Goal: Find specific page/section: Find specific page/section

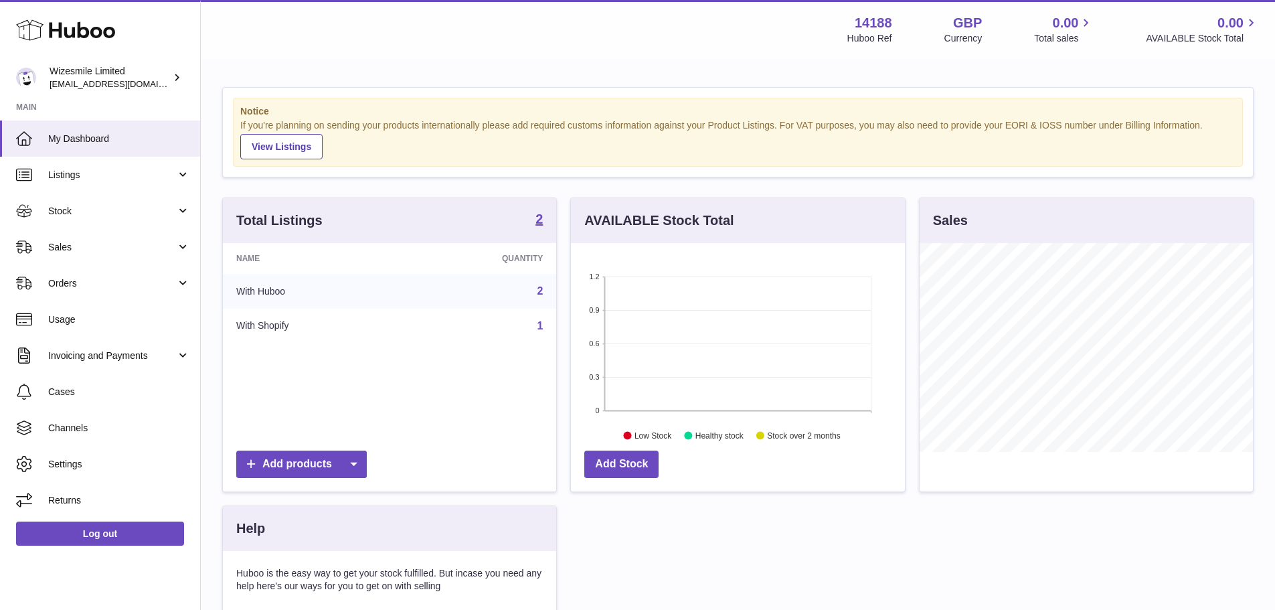
scroll to position [209, 334]
click at [86, 247] on span "Sales" at bounding box center [112, 247] width 128 height 13
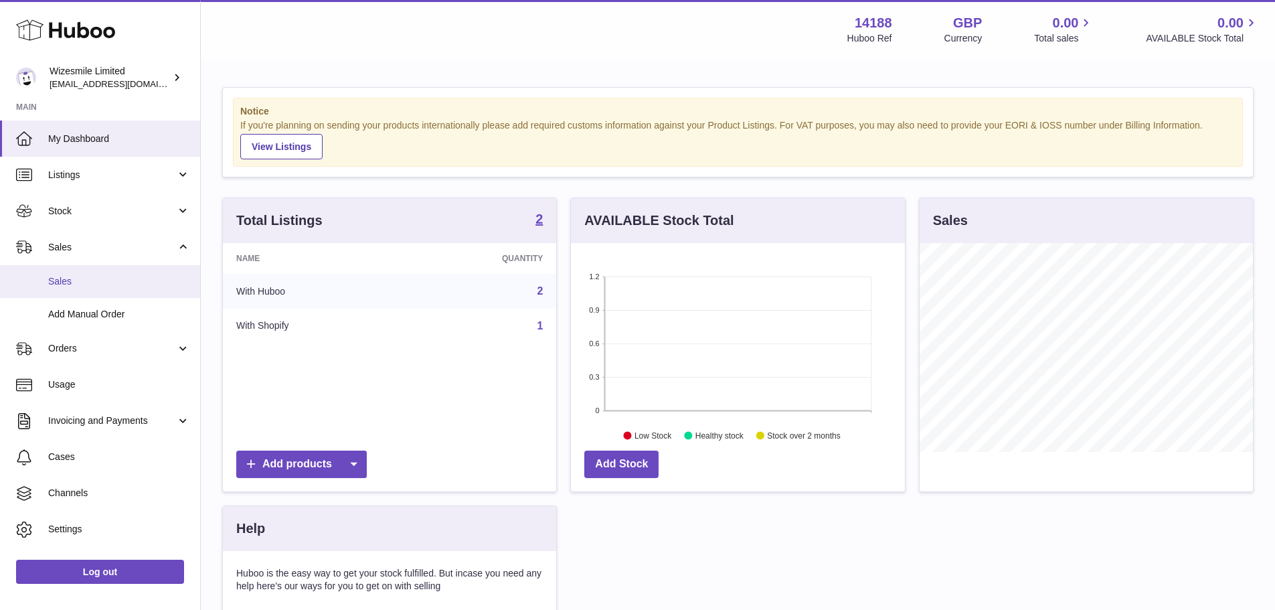
click at [101, 289] on link "Sales" at bounding box center [100, 281] width 200 height 33
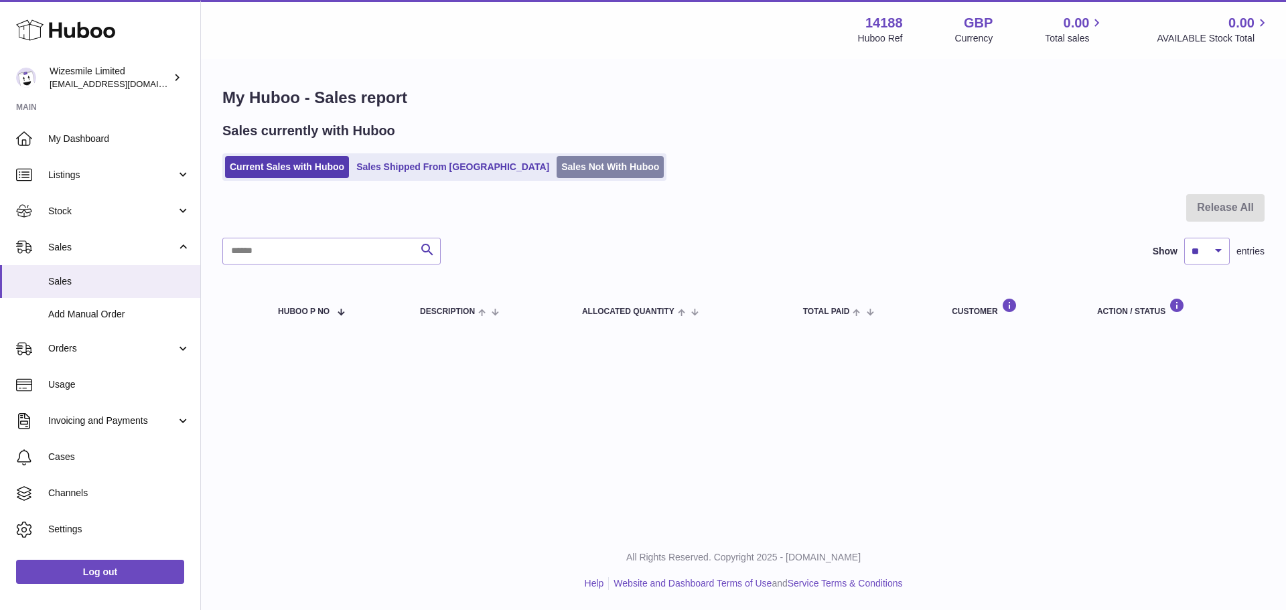
click at [556, 160] on link "Sales Not With Huboo" at bounding box center [609, 167] width 107 height 22
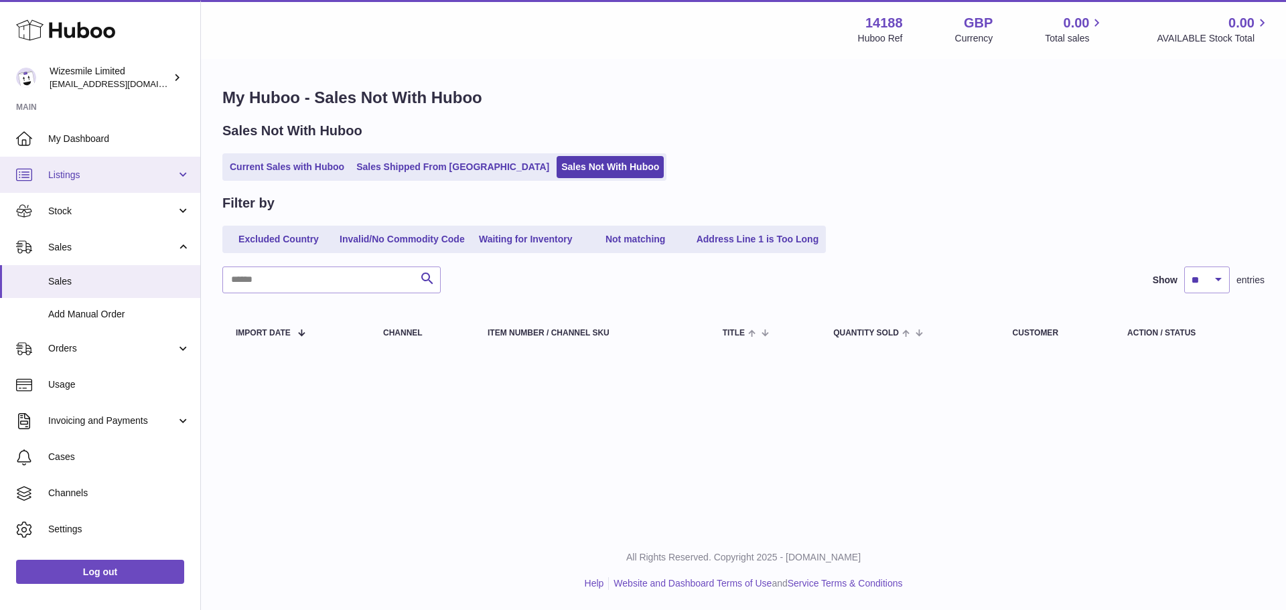
click at [83, 187] on link "Listings" at bounding box center [100, 175] width 200 height 36
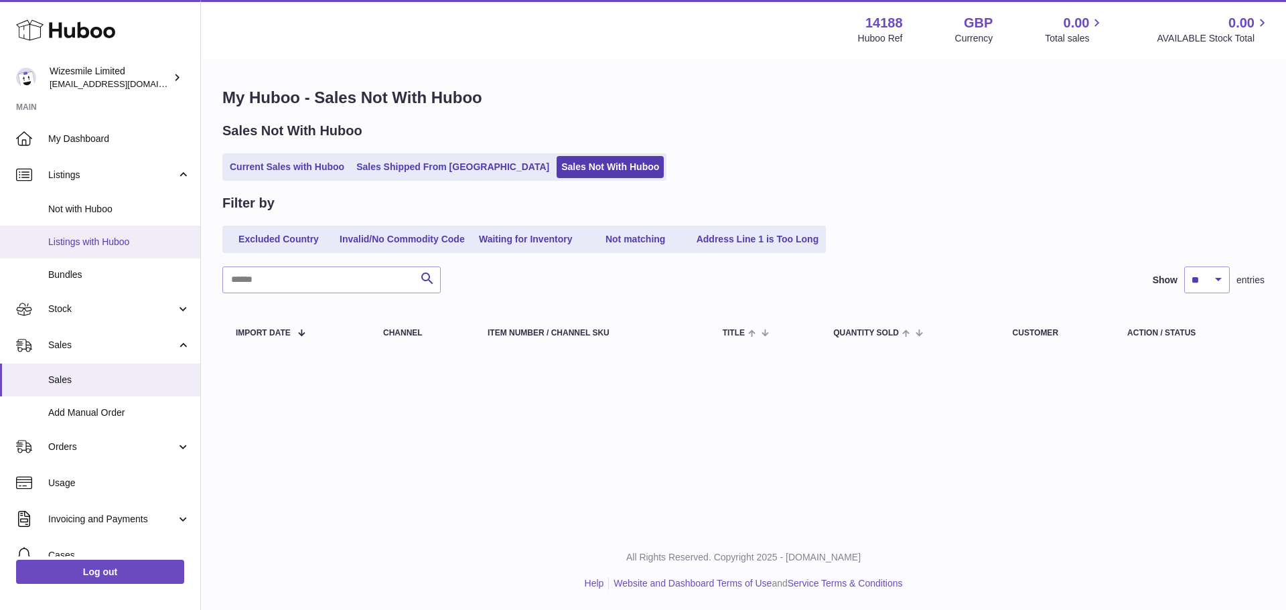
click at [102, 240] on span "Listings with Huboo" at bounding box center [119, 242] width 142 height 13
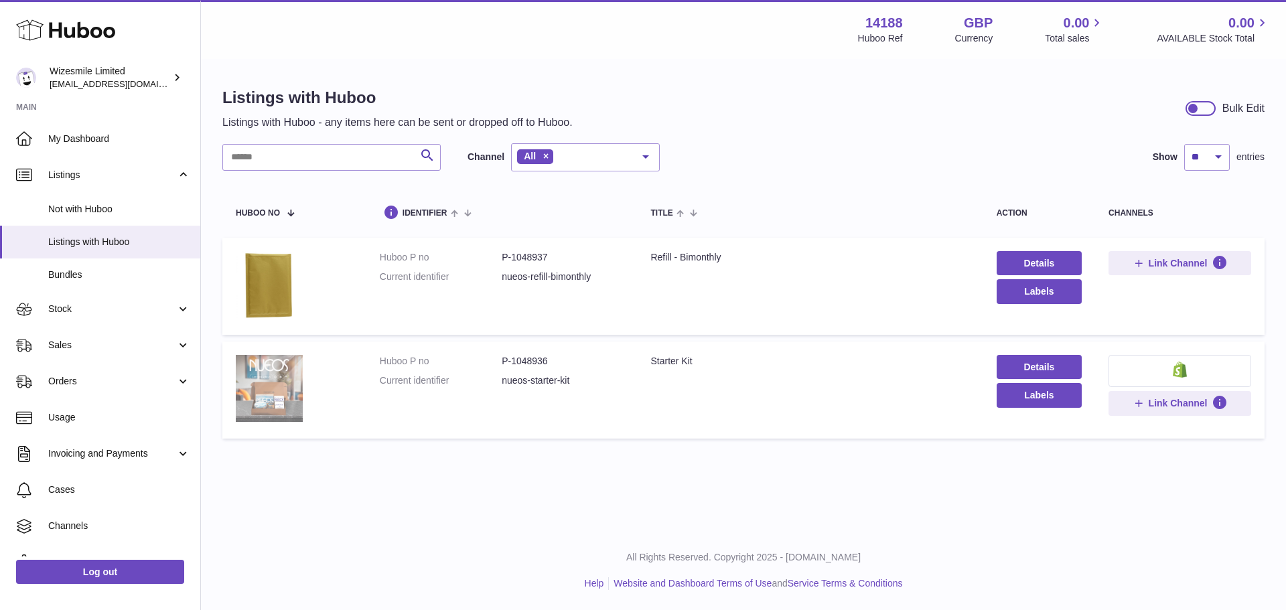
click at [256, 381] on img at bounding box center [269, 388] width 67 height 67
